Goal: Task Accomplishment & Management: Use online tool/utility

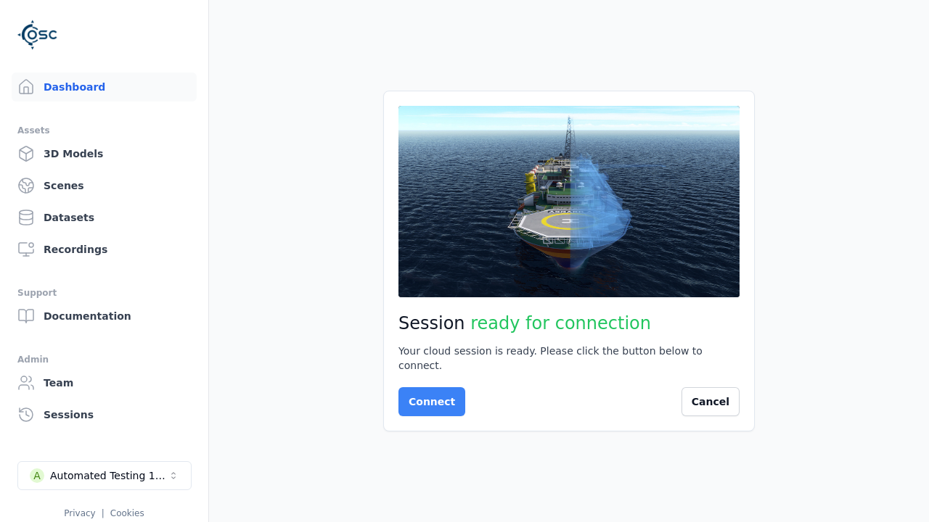
click at [427, 395] on button "Connect" at bounding box center [431, 402] width 67 height 29
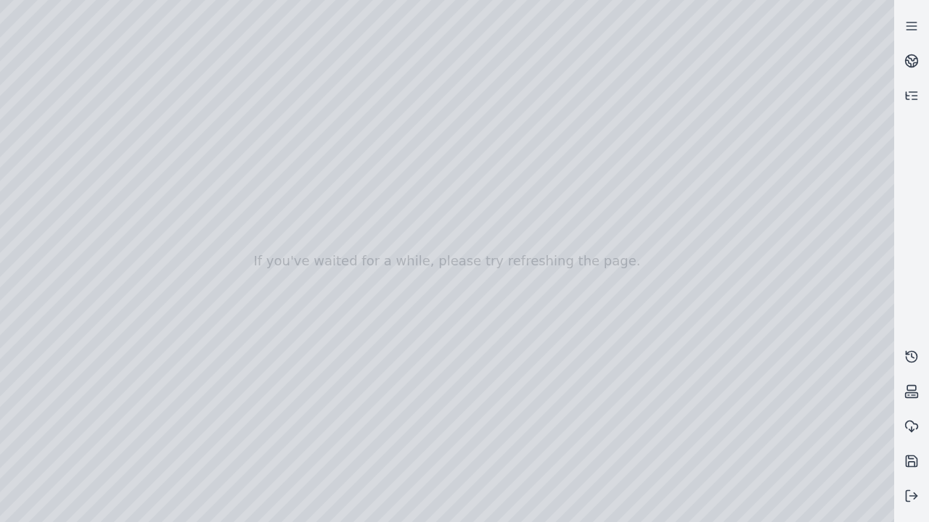
click at [42, 109] on div at bounding box center [447, 261] width 894 height 522
click at [61, 155] on div at bounding box center [447, 261] width 894 height 522
click at [234, 245] on div at bounding box center [447, 261] width 894 height 522
click at [61, 155] on div at bounding box center [447, 261] width 894 height 522
